Goal: Task Accomplishment & Management: Manage account settings

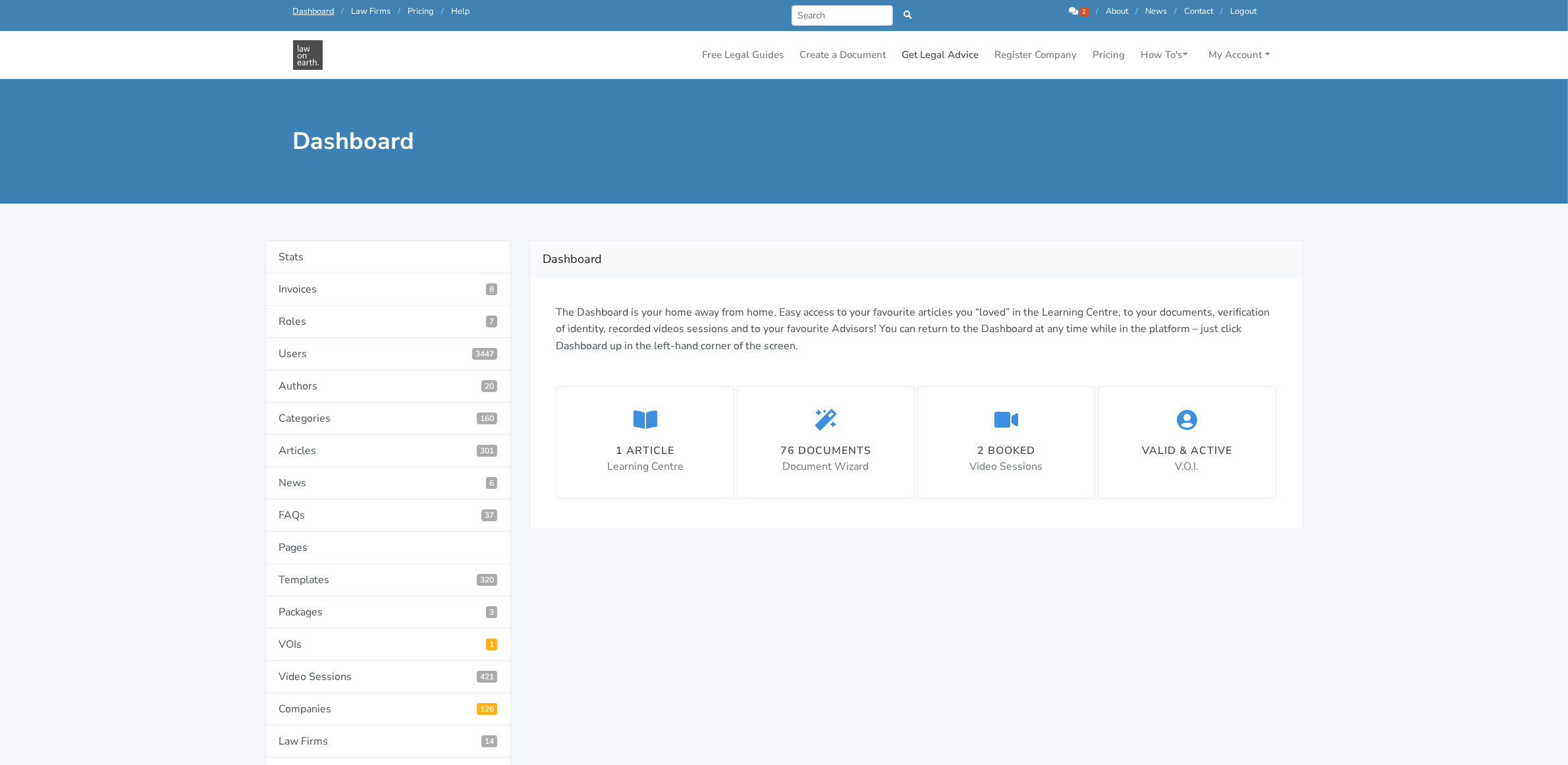
click at [936, 57] on link "Get Legal Advice" at bounding box center [940, 55] width 88 height 26
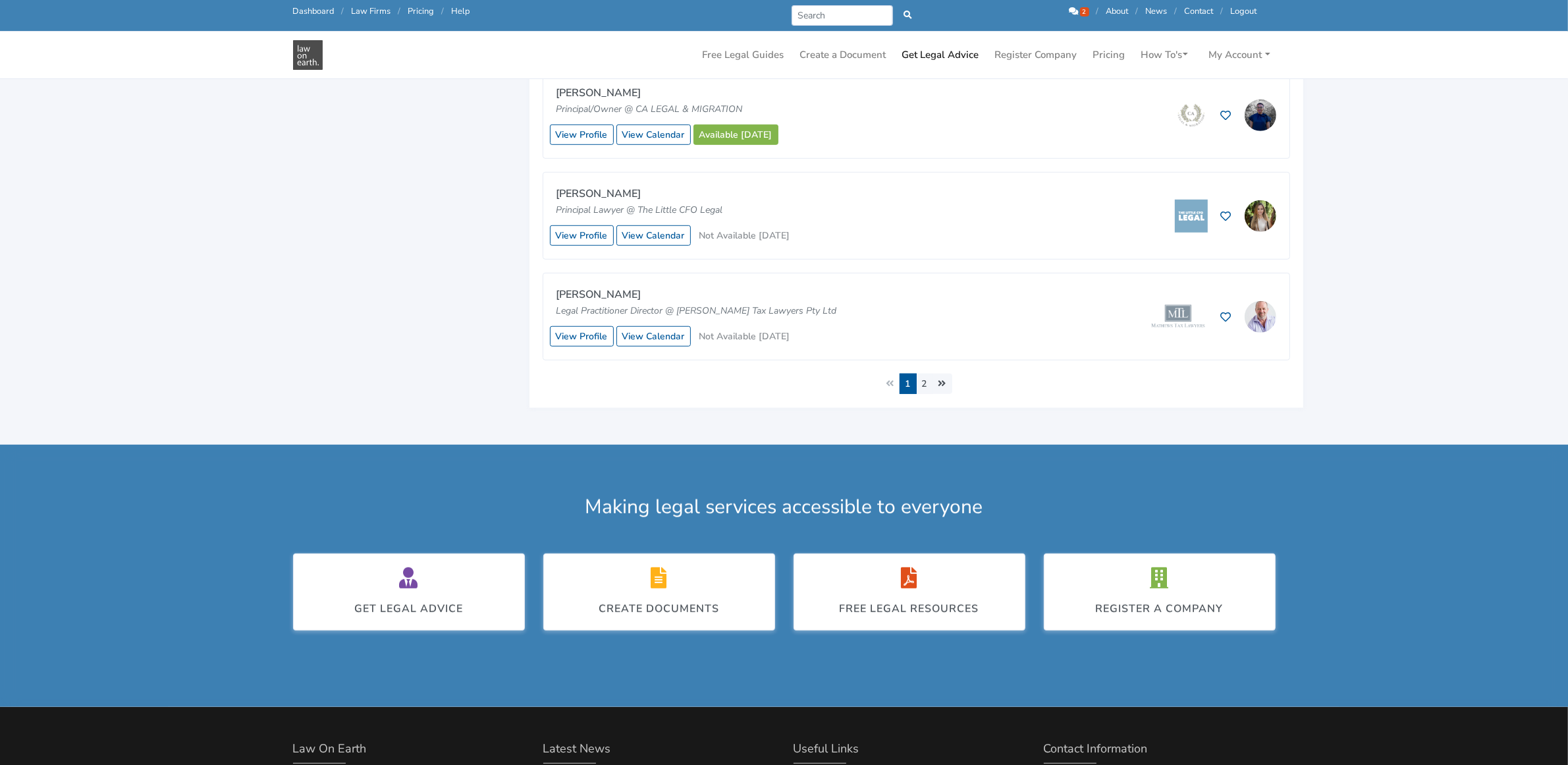
scroll to position [1153, 0]
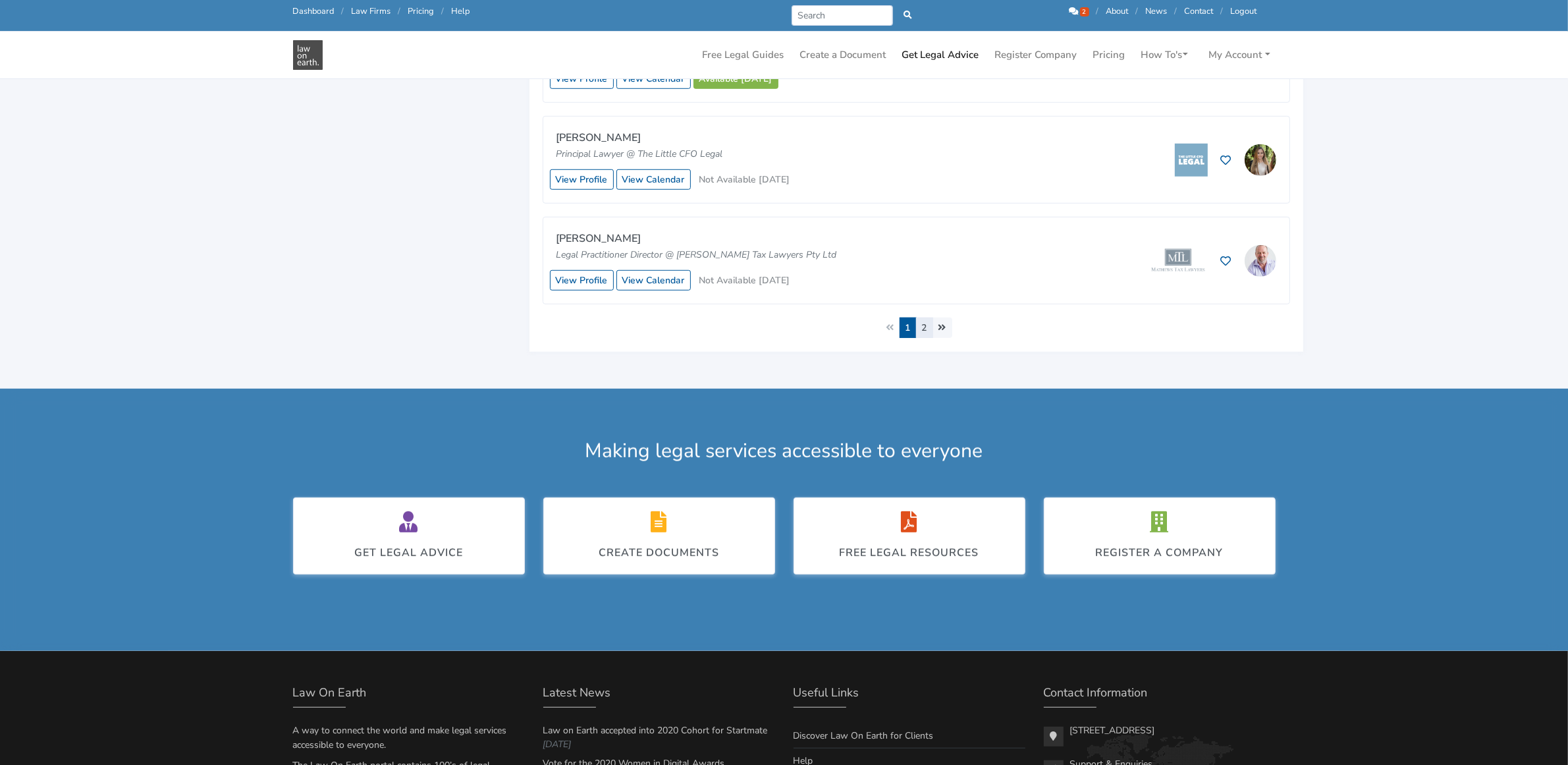
click at [924, 328] on link "2" at bounding box center [924, 328] width 17 height 21
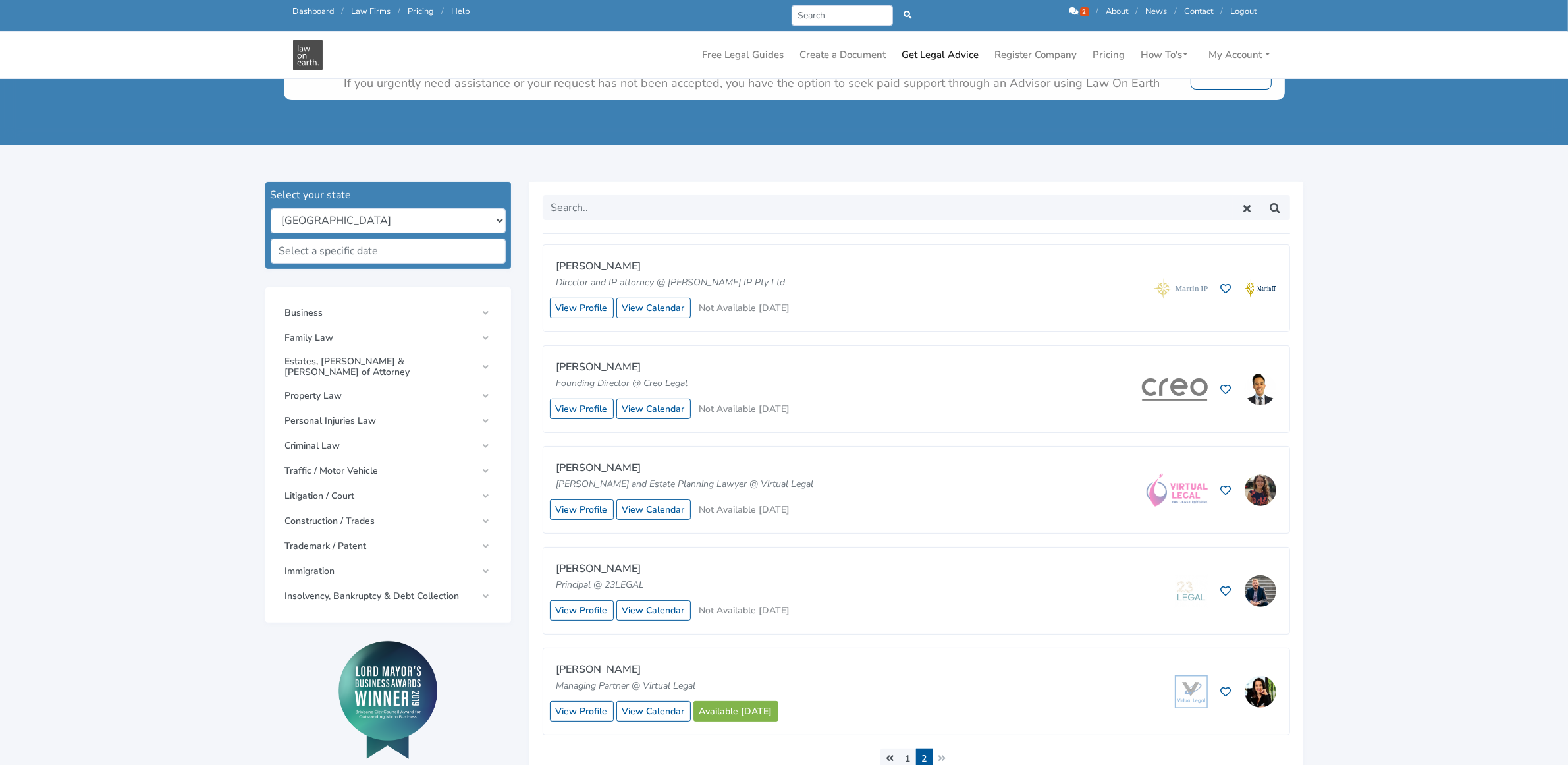
scroll to position [329, 0]
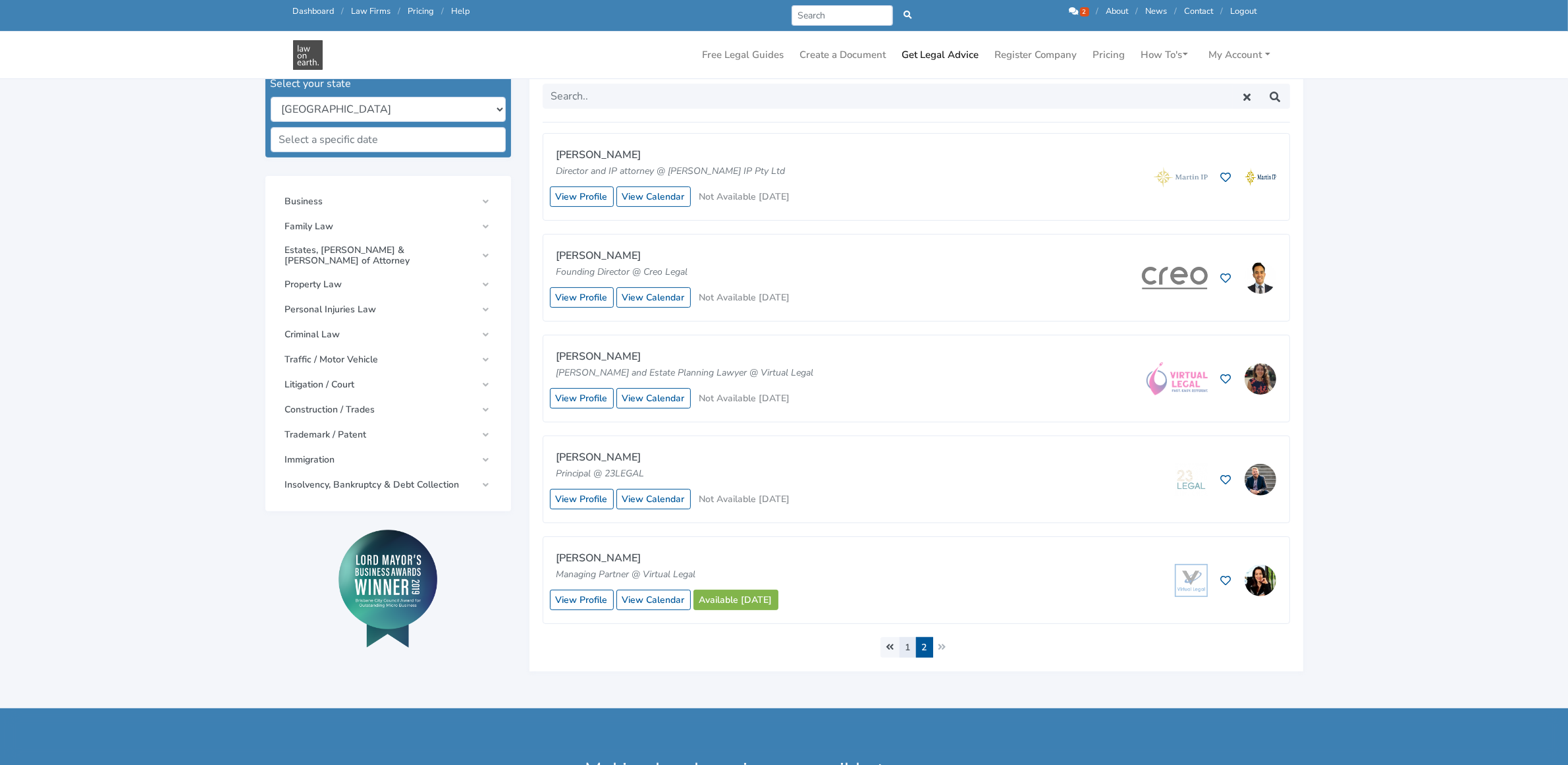
click at [909, 646] on link "1" at bounding box center [908, 647] width 17 height 21
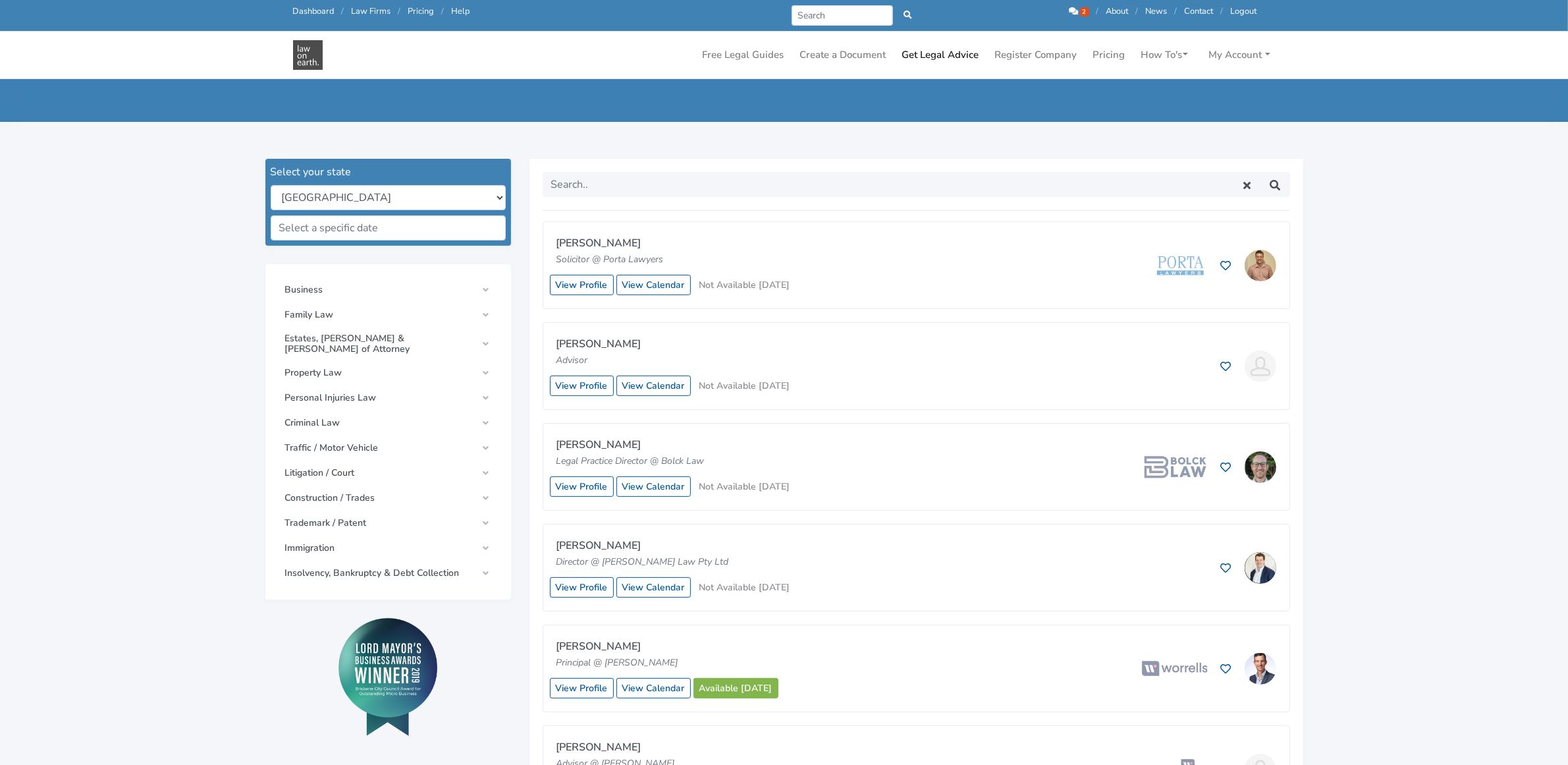
scroll to position [329, 0]
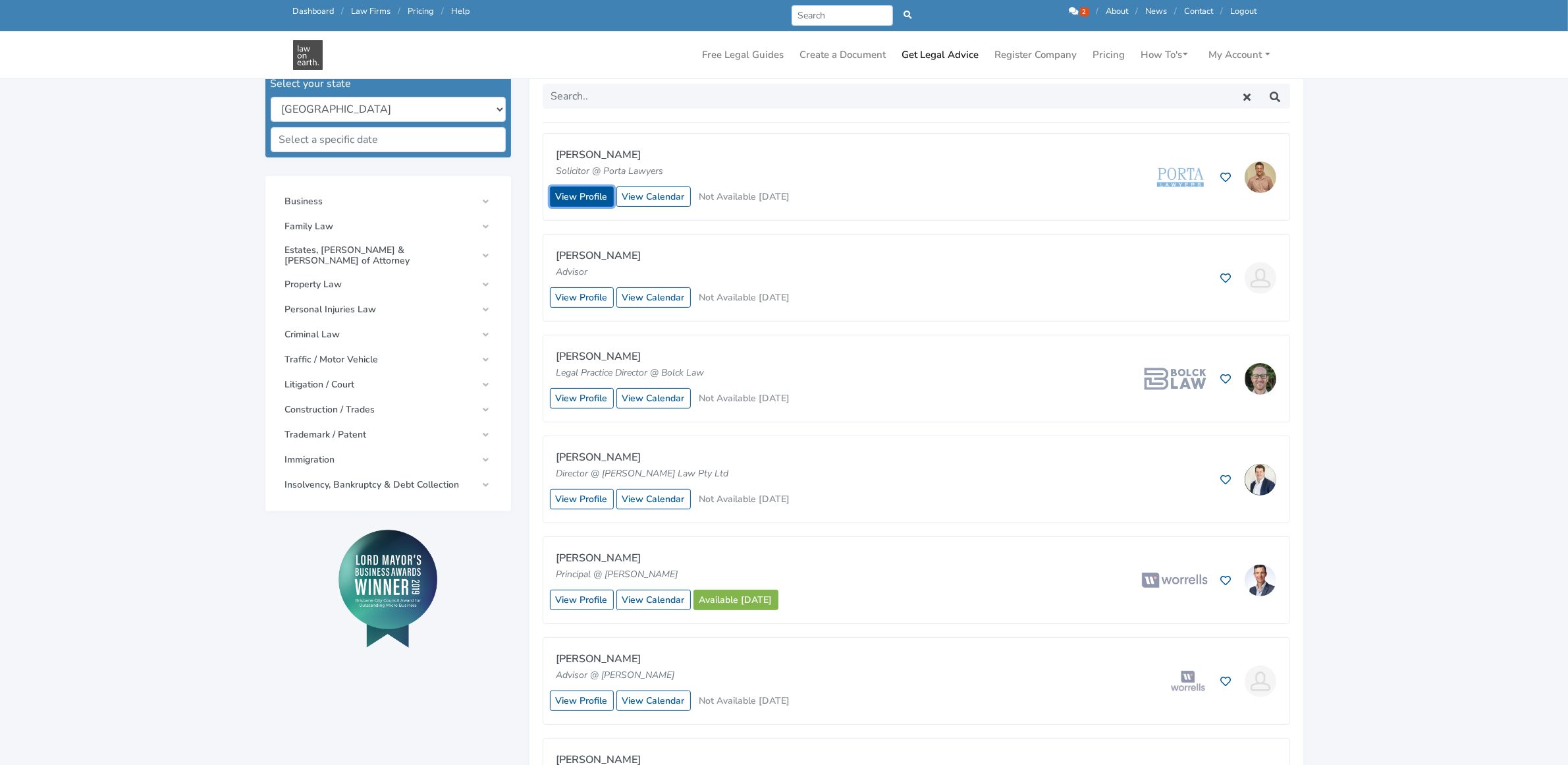
click at [573, 198] on link "View Profile" at bounding box center [581, 197] width 64 height 21
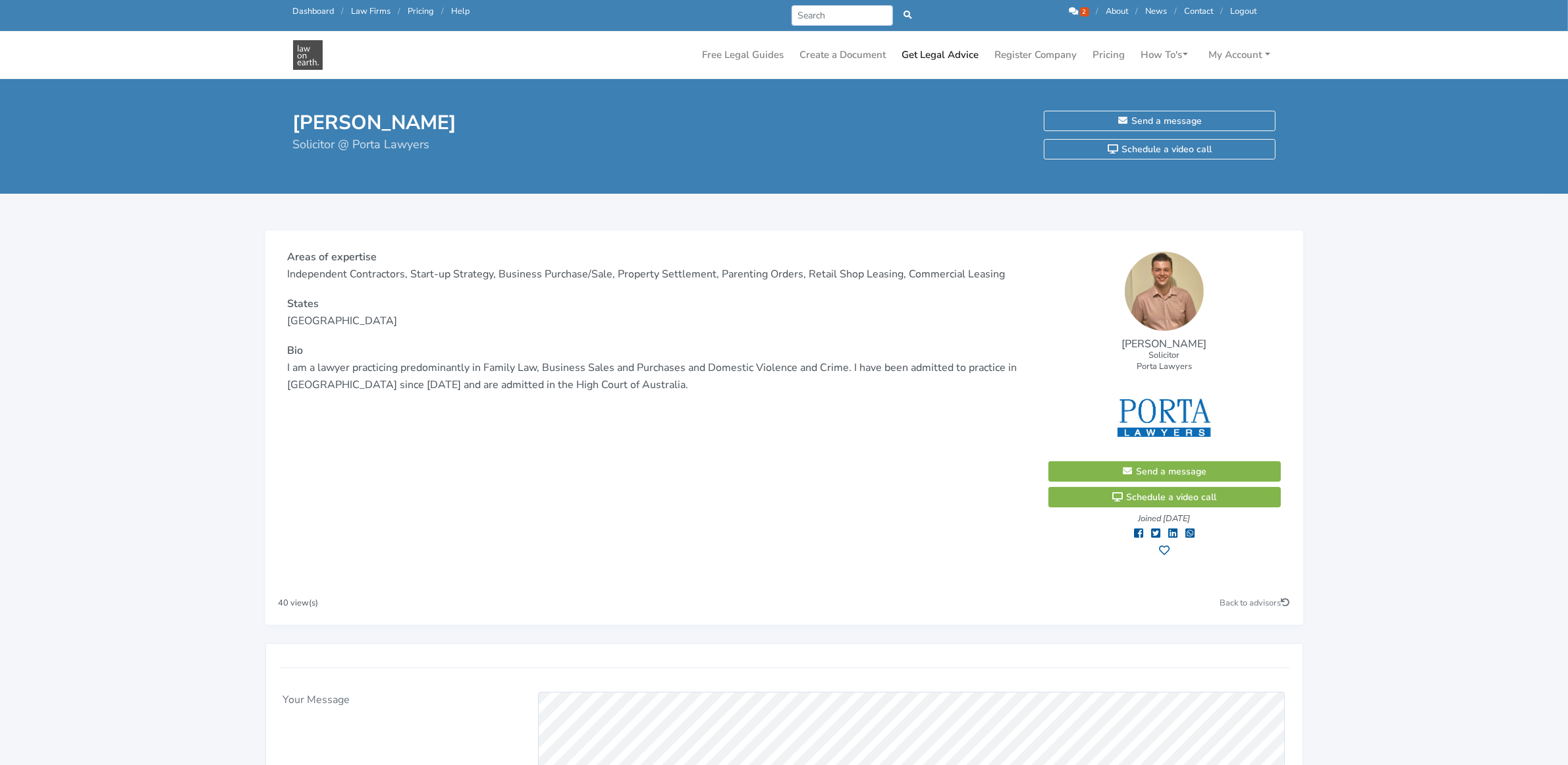
click at [305, 9] on link "Dashboard" at bounding box center [314, 11] width 41 height 12
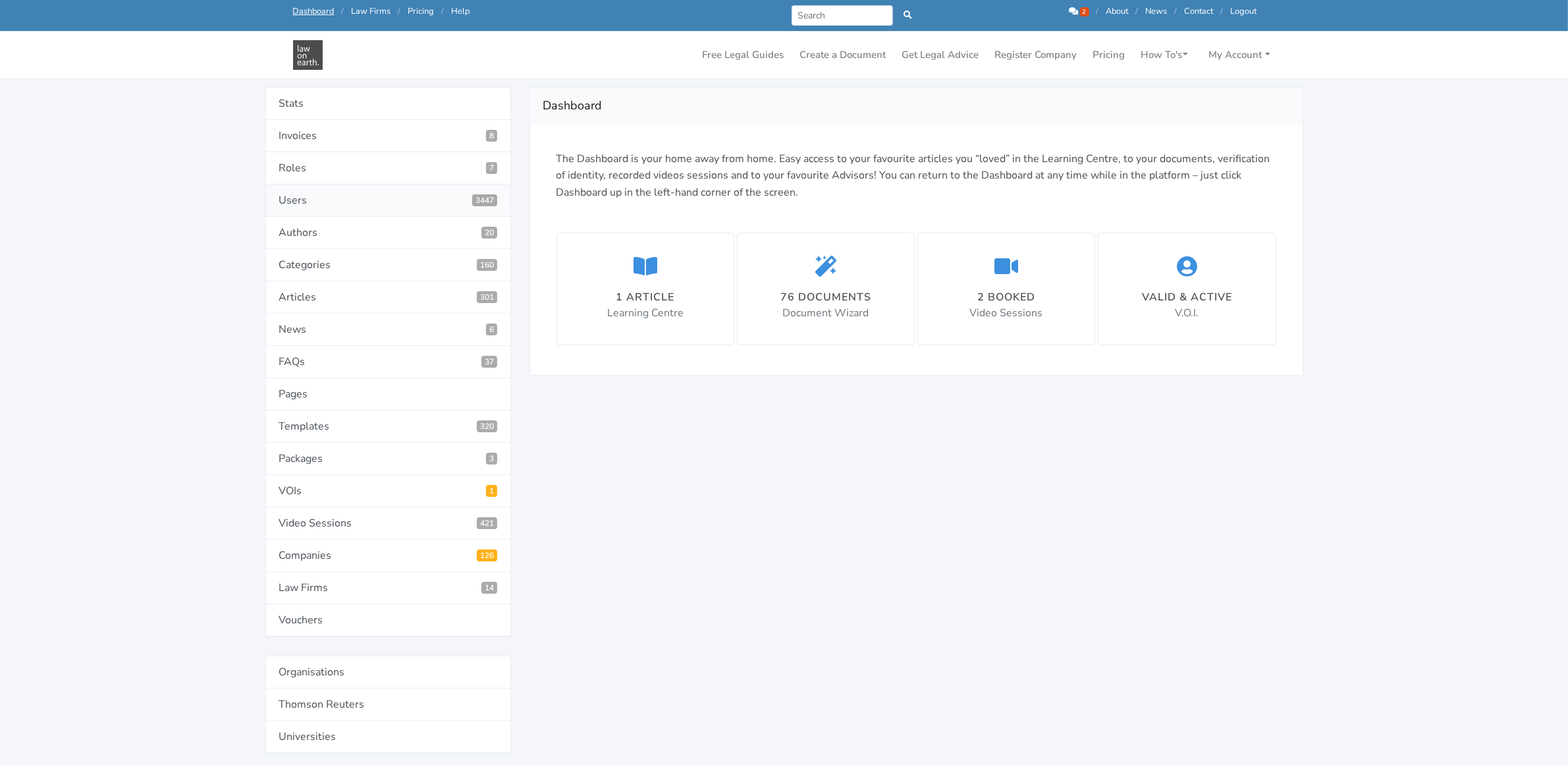
scroll to position [247, 0]
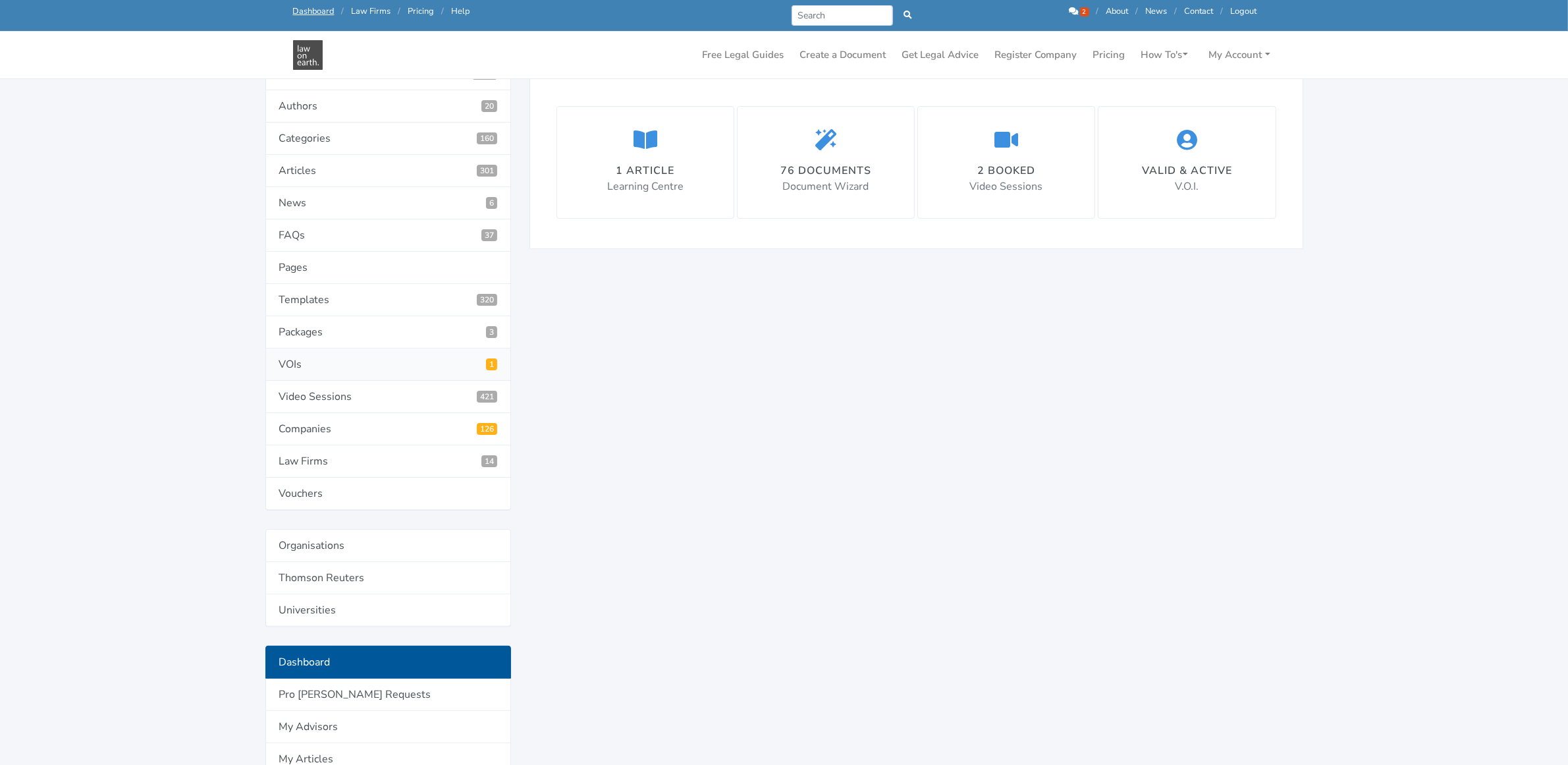
click at [369, 359] on link "VOIs 1" at bounding box center [388, 365] width 245 height 32
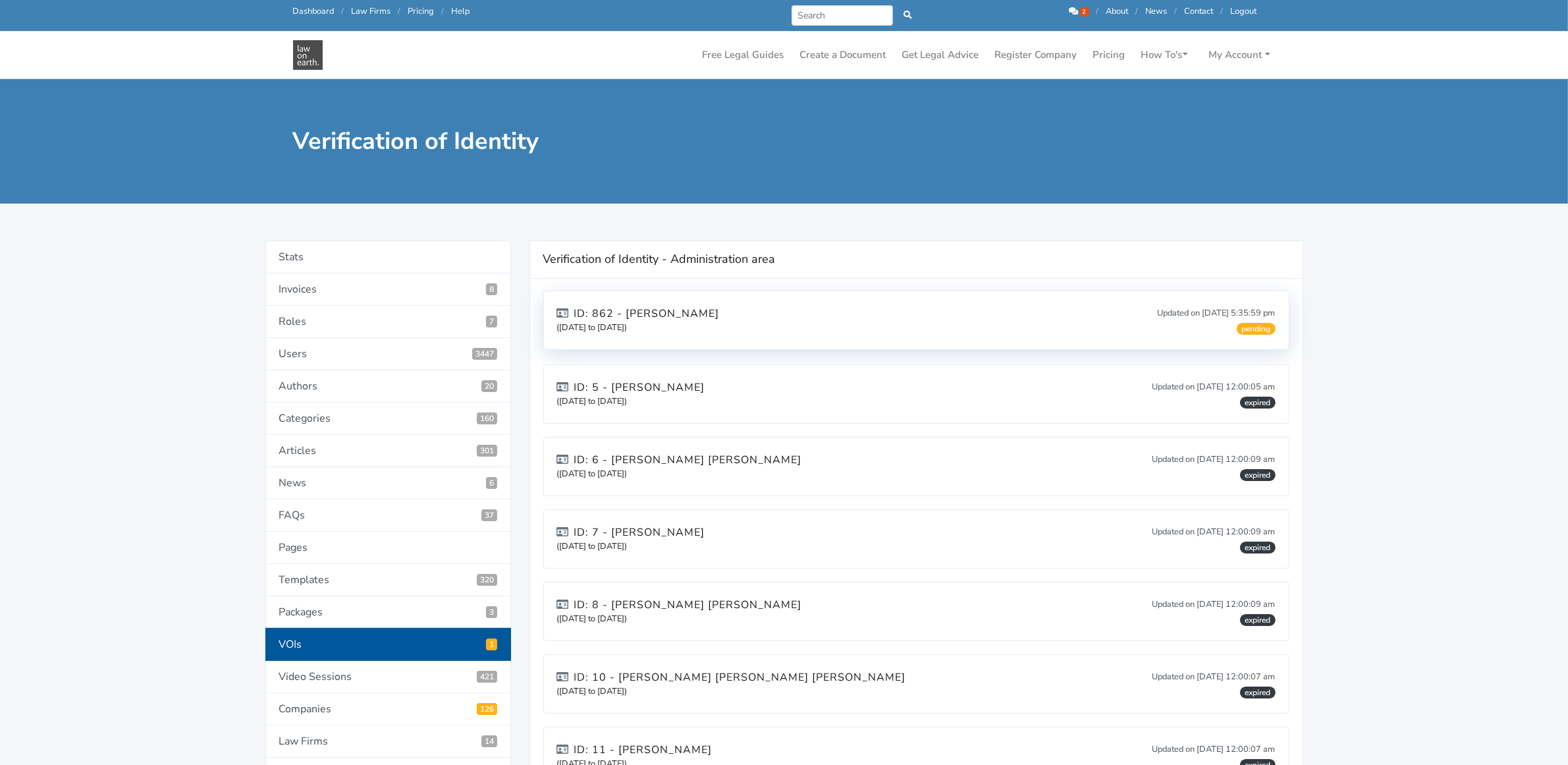
click at [676, 335] on div "ID: 862 - [PERSON_NAME] ([DATE] to [DATE]) Updated on [DATE] 5:35:59 pm pending" at bounding box center [916, 320] width 745 height 58
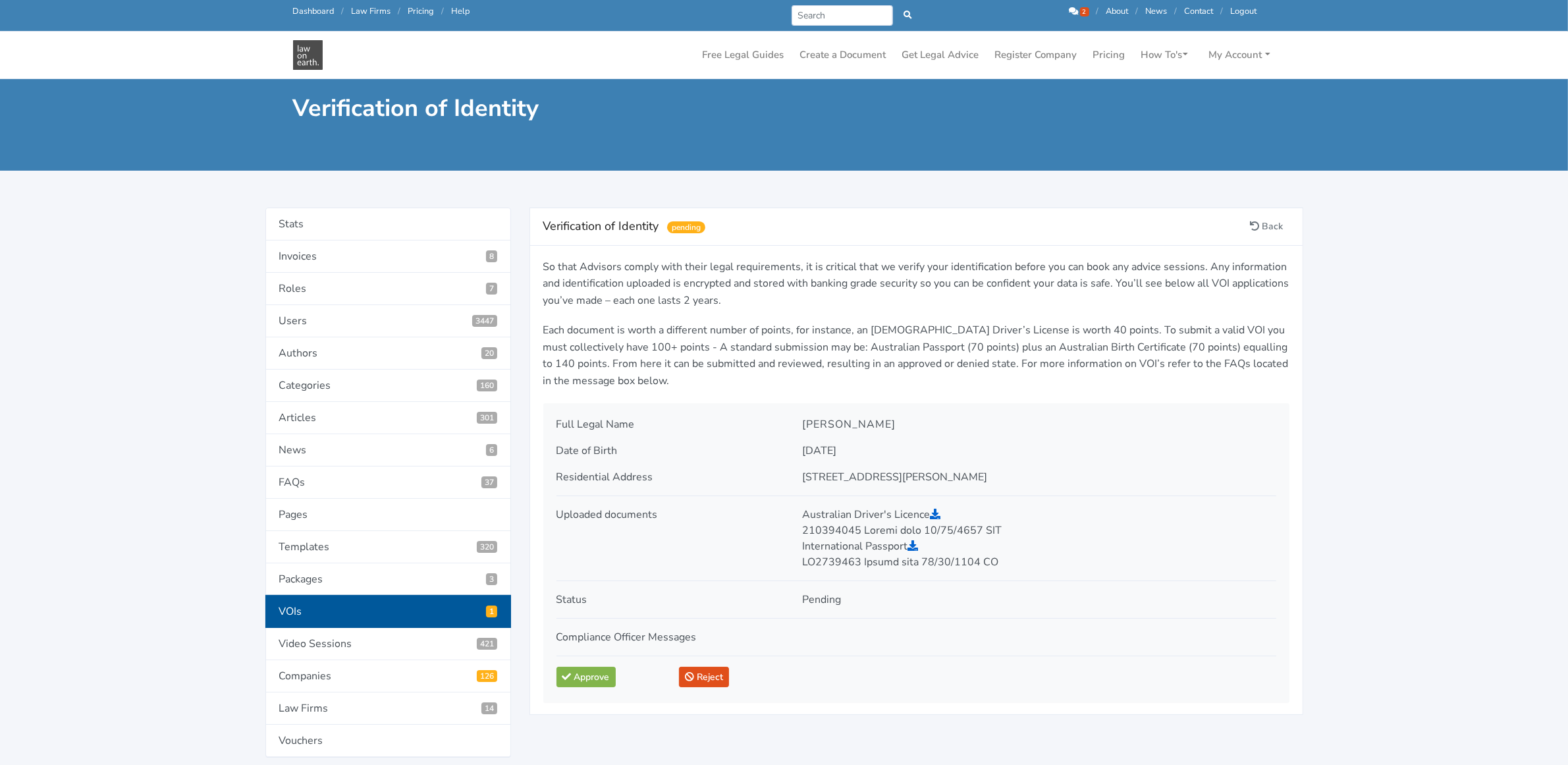
scroll to position [164, 0]
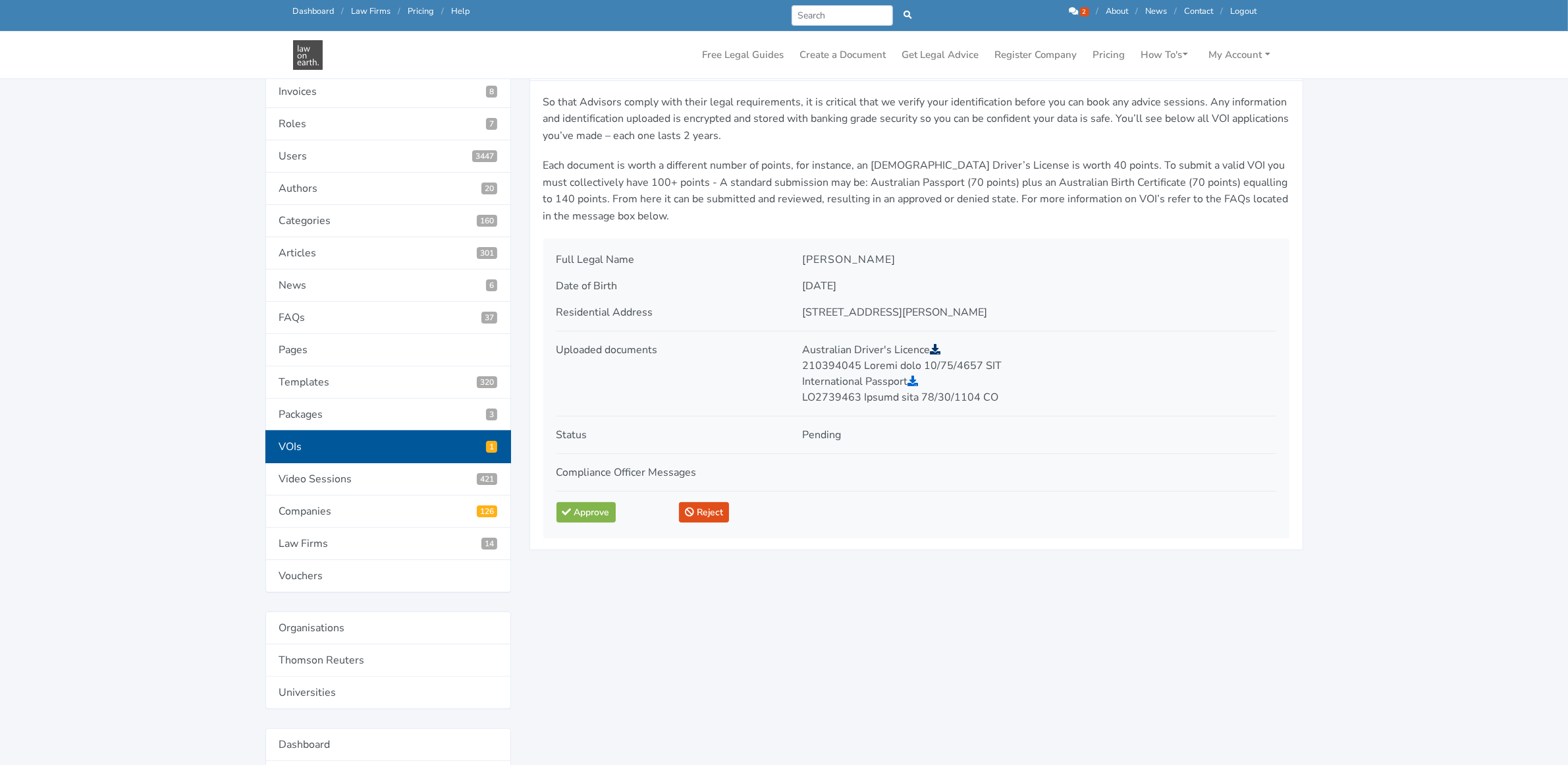
click at [937, 344] on icon at bounding box center [935, 349] width 10 height 10
click at [910, 379] on icon at bounding box center [913, 380] width 10 height 10
click at [576, 509] on link "Approve" at bounding box center [586, 512] width 59 height 21
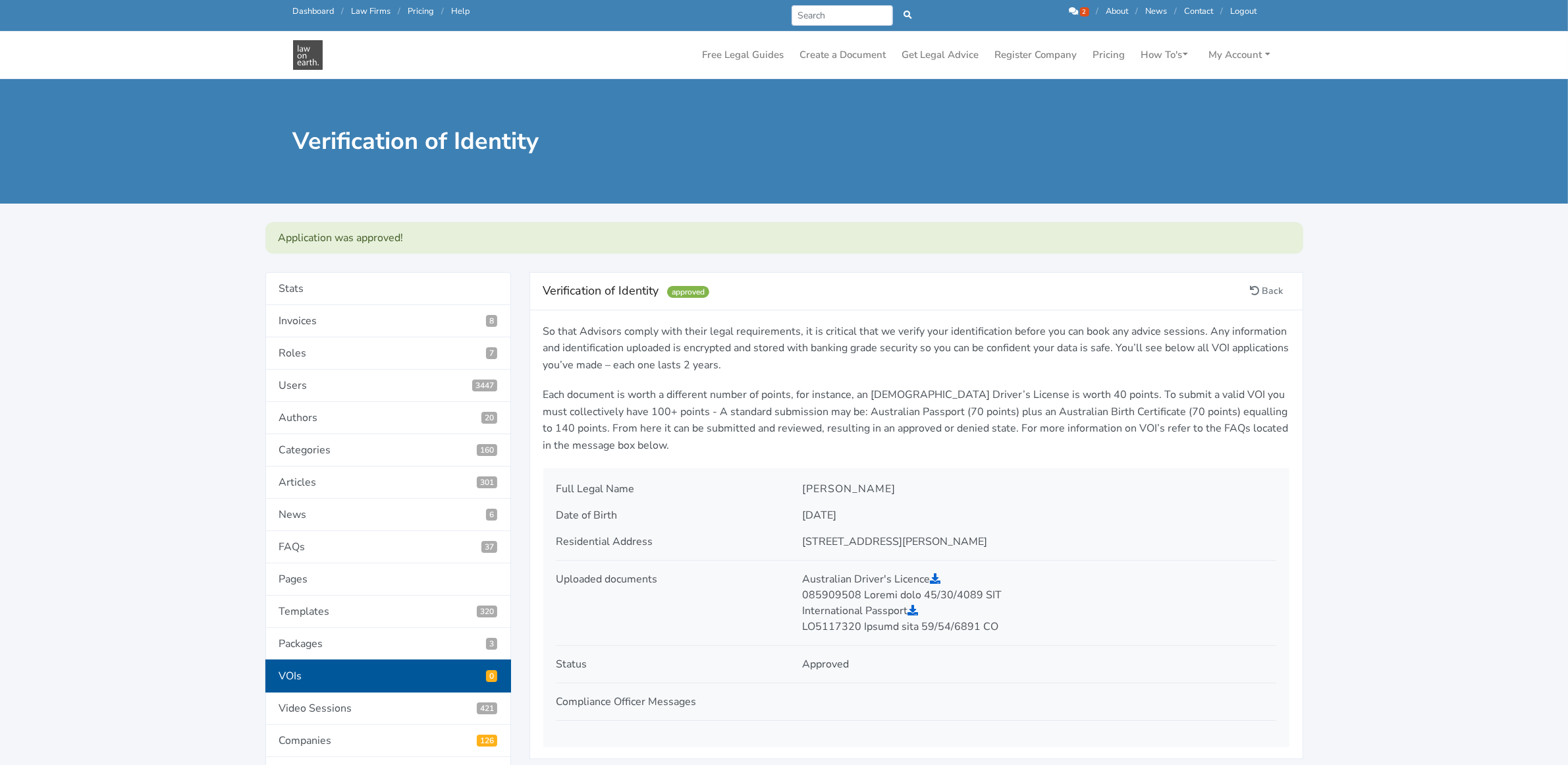
click at [1074, 7] on icon at bounding box center [1074, 12] width 10 height 9
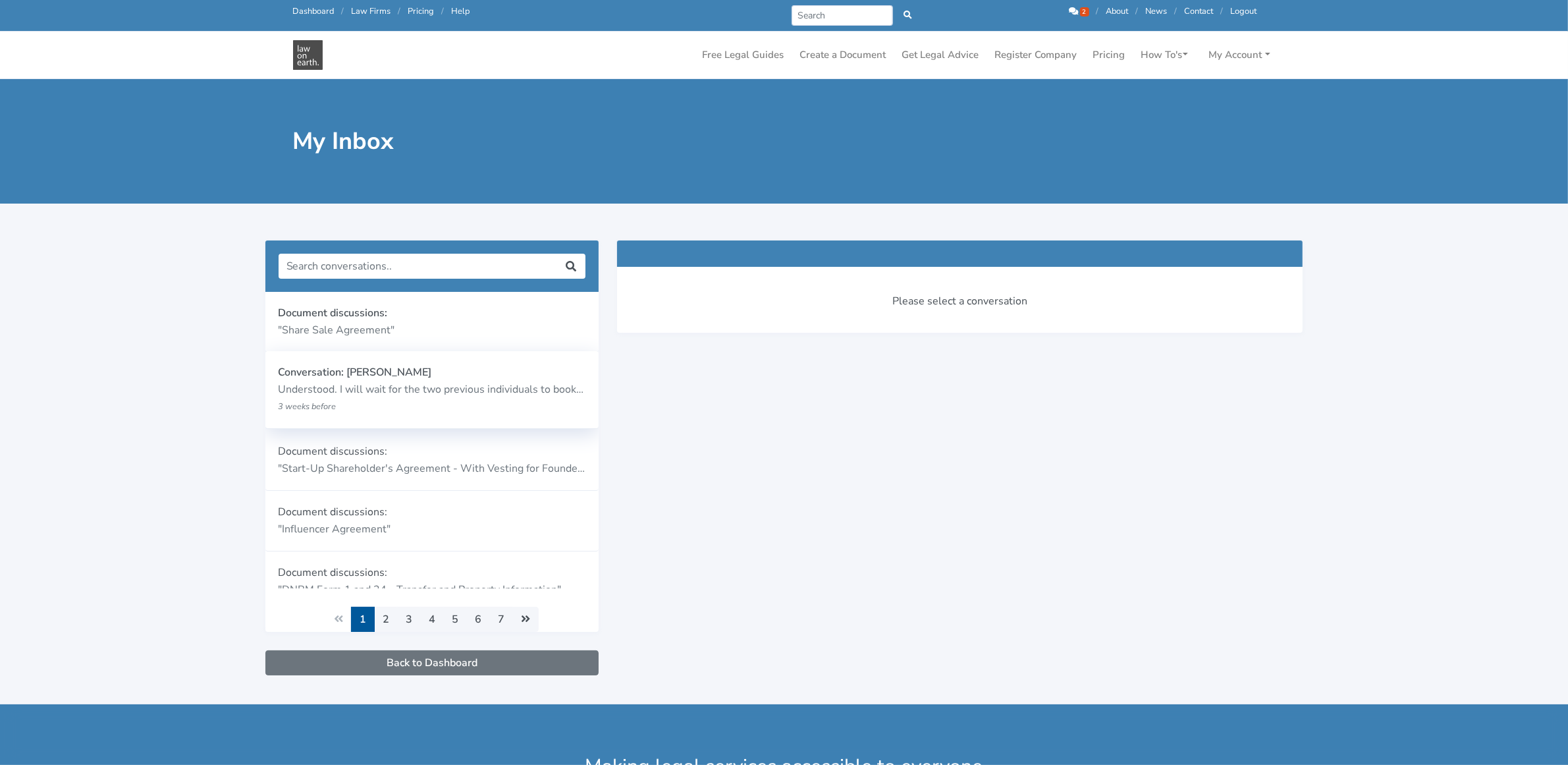
click at [320, 392] on p "Understood. I will wait for the two previous individuals to book in an initial …" at bounding box center [432, 390] width 307 height 17
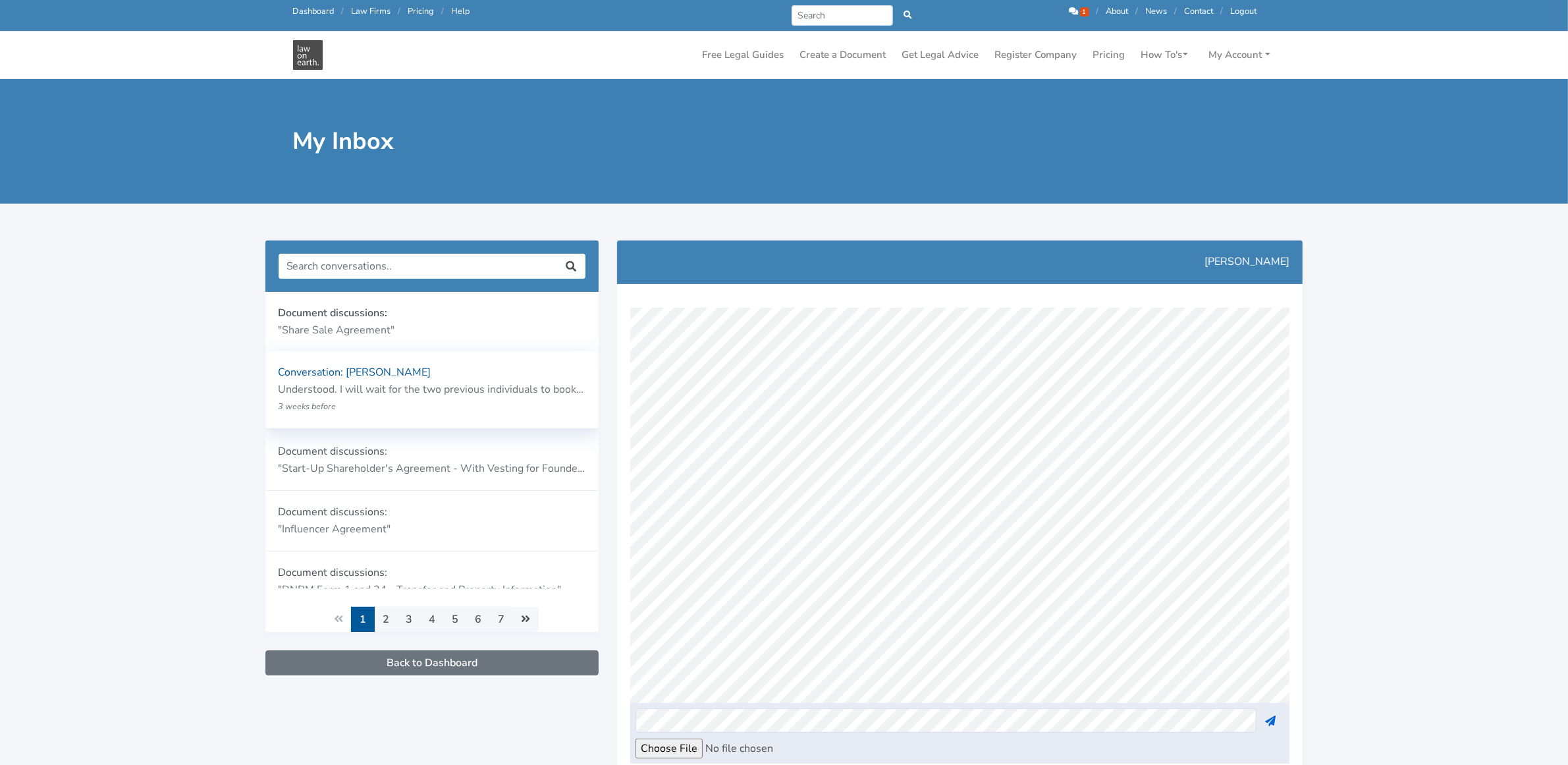
click at [382, 351] on div "Document discussions: "Share Sale Agreement" Conversation: Bailey Eustace" at bounding box center [432, 440] width 334 height 296
click at [372, 335] on p ""Share Sale Agreement"" at bounding box center [432, 329] width 307 height 17
